Goal: Find specific page/section: Find specific page/section

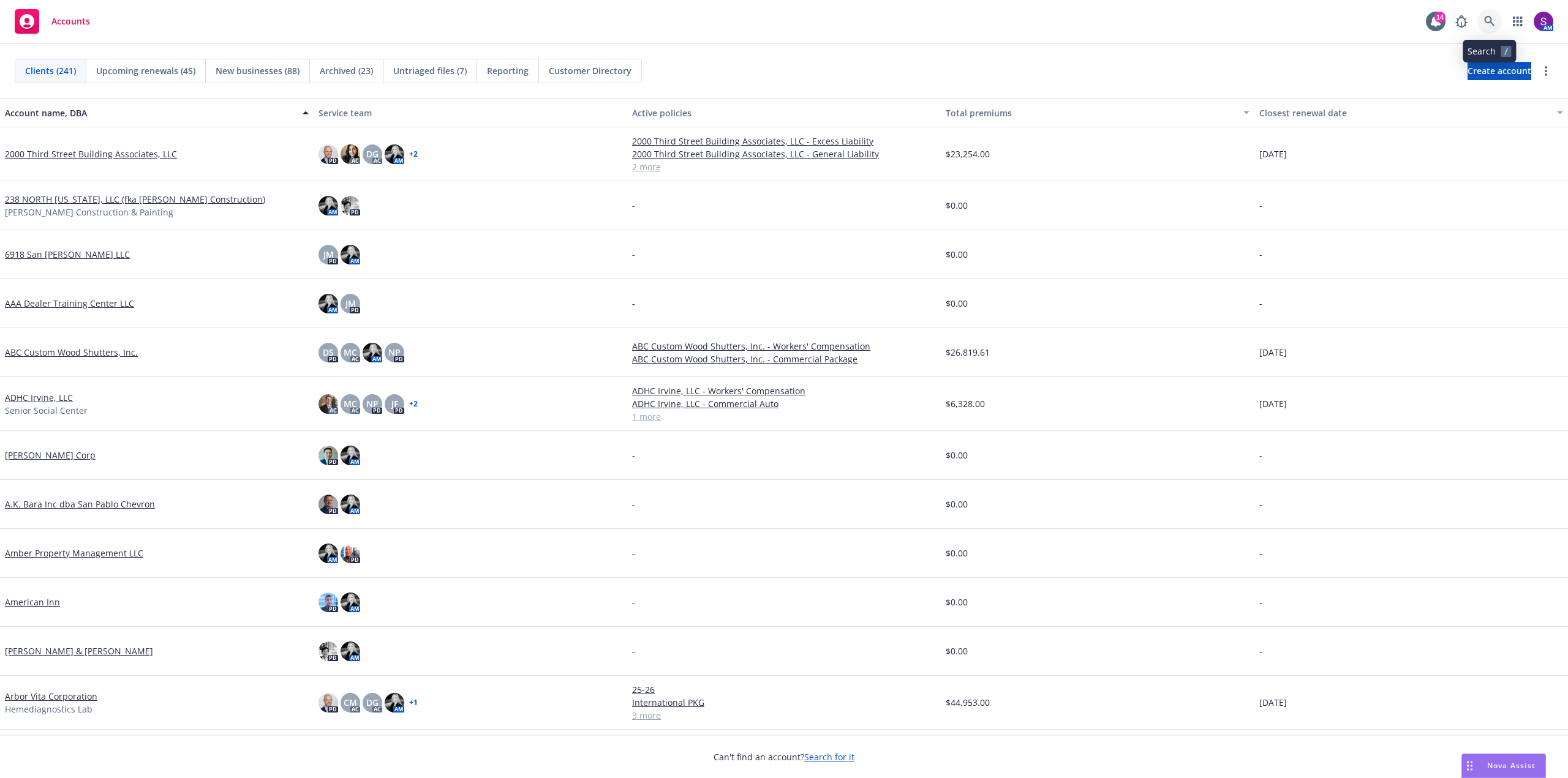
click at [1490, 20] on icon at bounding box center [1489, 21] width 11 height 11
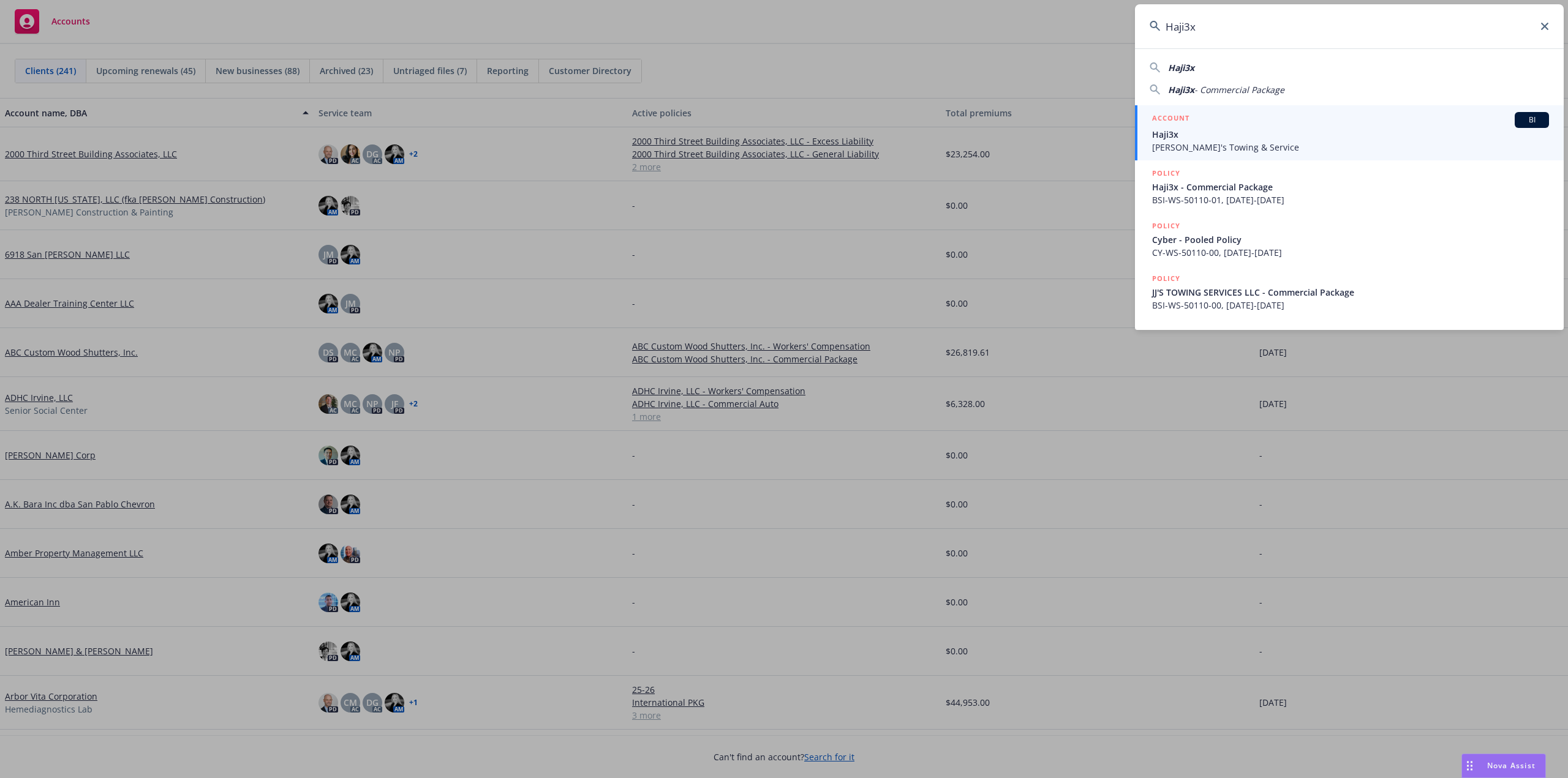
type input "Haji3x"
click at [1196, 136] on span "Haji3x" at bounding box center [1350, 134] width 397 height 13
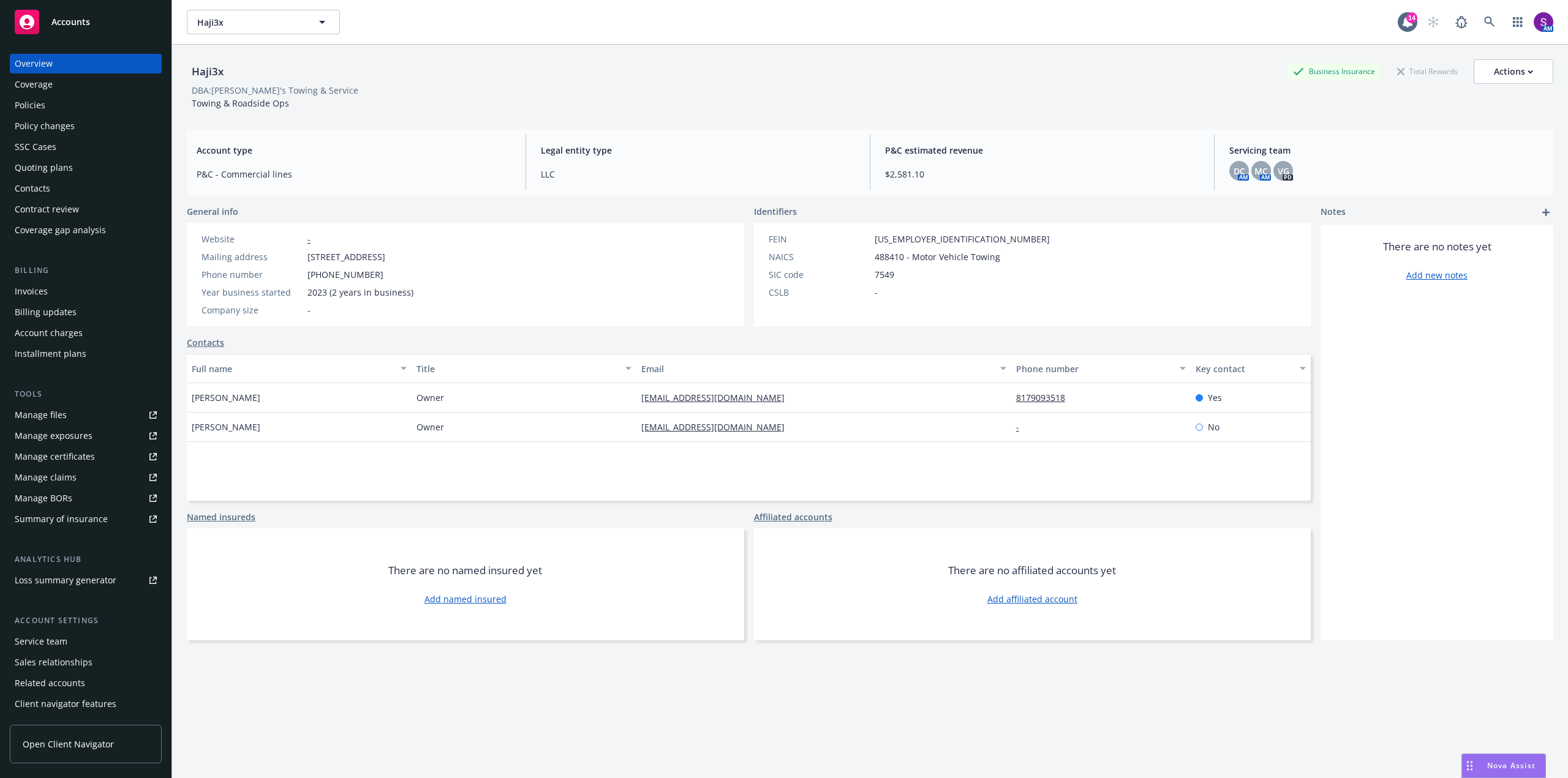
click at [53, 104] on div "Policies" at bounding box center [86, 105] width 142 height 19
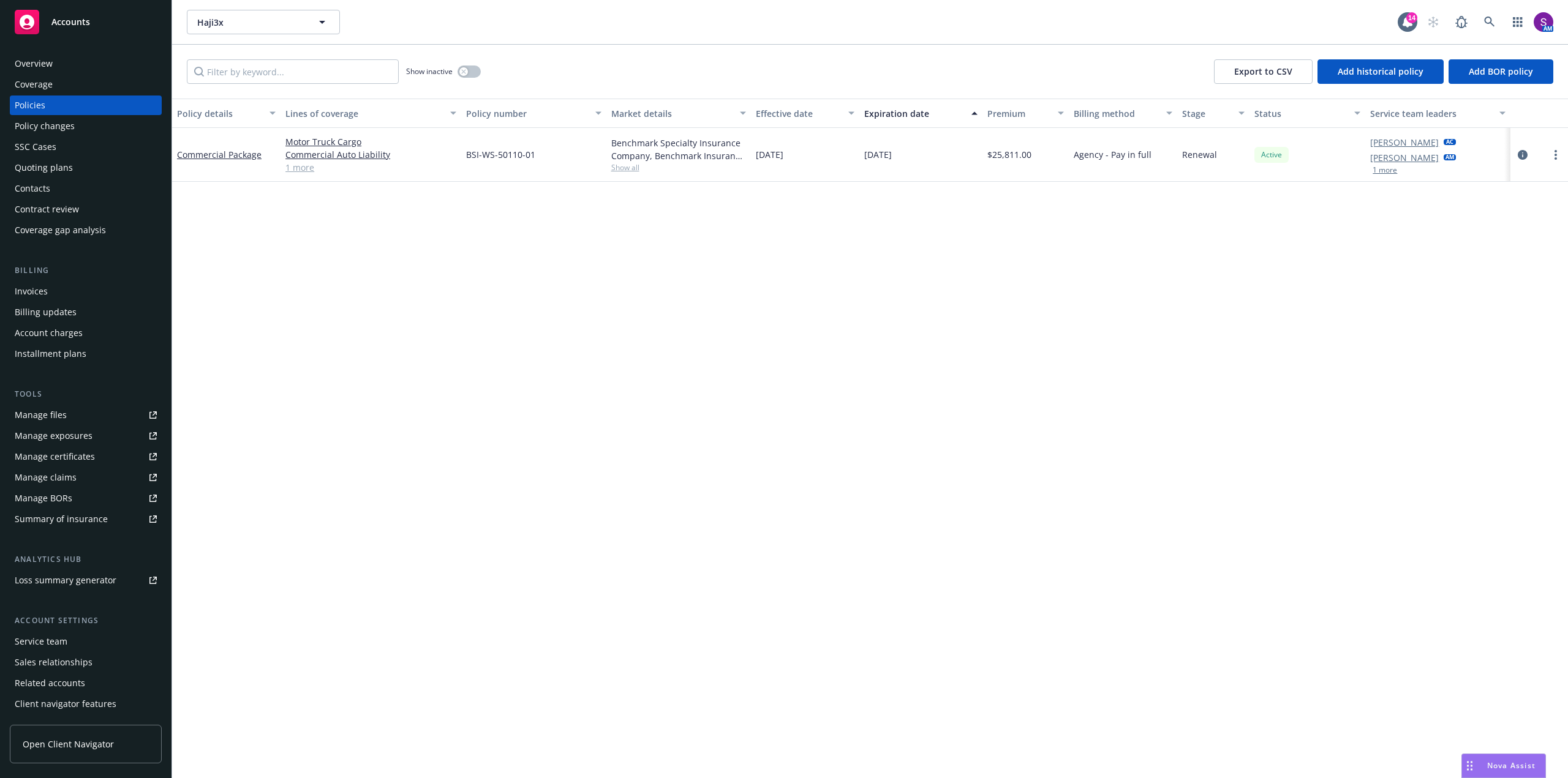
click at [624, 171] on span "Show all" at bounding box center [679, 168] width 135 height 10
click at [318, 268] on div "Policy details Lines of coverage Policy number Market details Effective date Ex…" at bounding box center [870, 438] width 1396 height 680
